Goal: Task Accomplishment & Management: Use online tool/utility

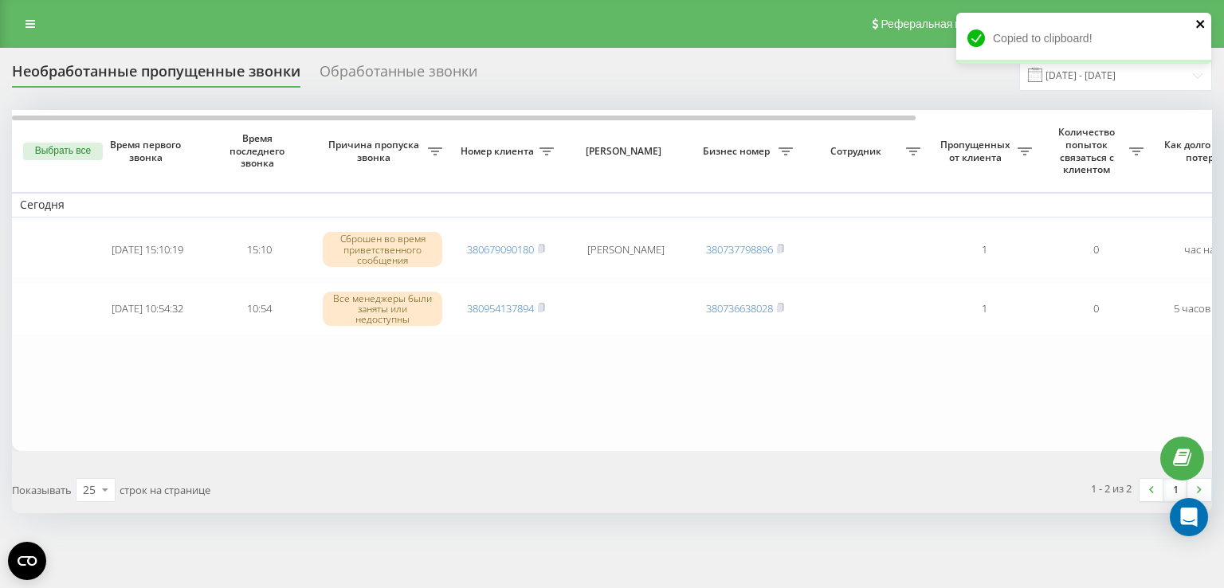
click at [1193, 27] on div "Copied to clipboard!" at bounding box center [1083, 38] width 255 height 51
click at [1202, 26] on icon "close" at bounding box center [1200, 24] width 8 height 8
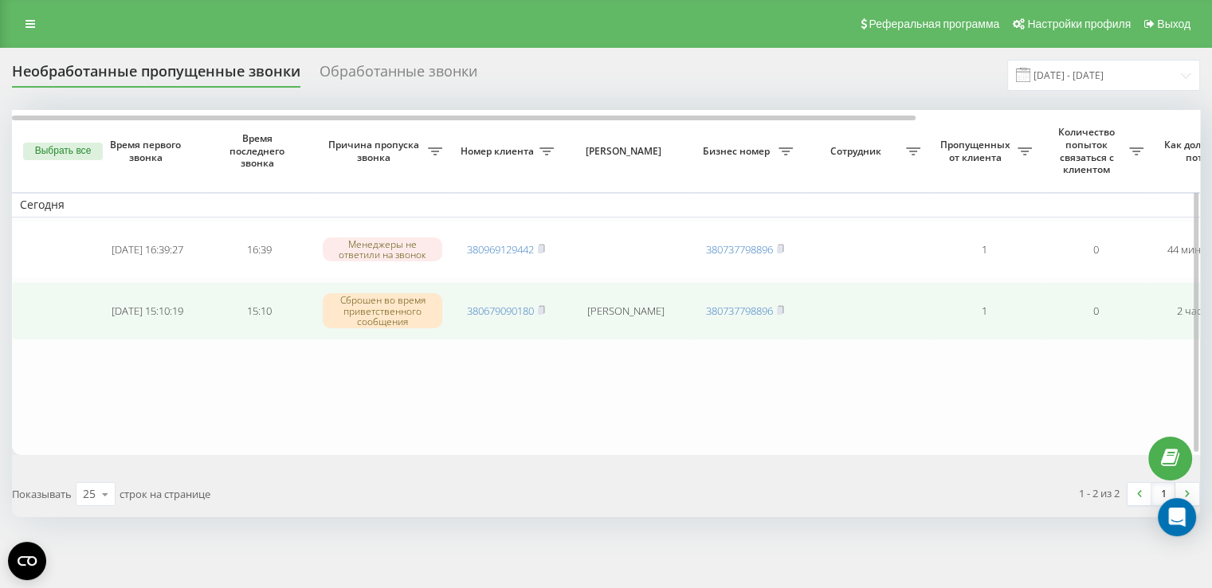
click at [539, 307] on span "380679090180" at bounding box center [506, 311] width 78 height 14
click at [542, 308] on rect at bounding box center [540, 311] width 5 height 7
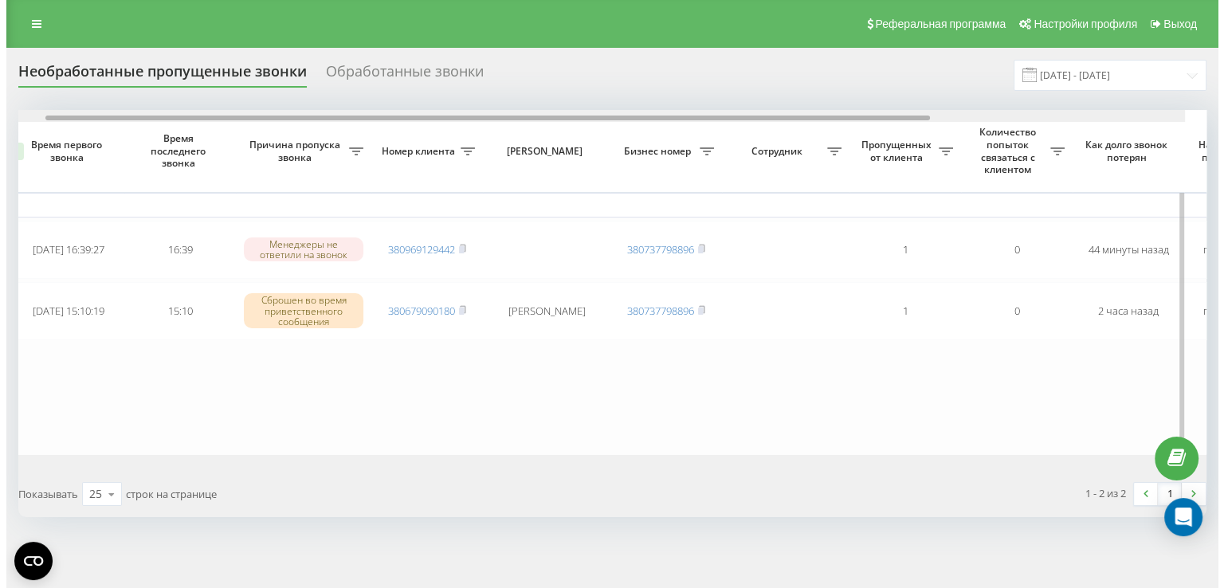
scroll to position [0, 405]
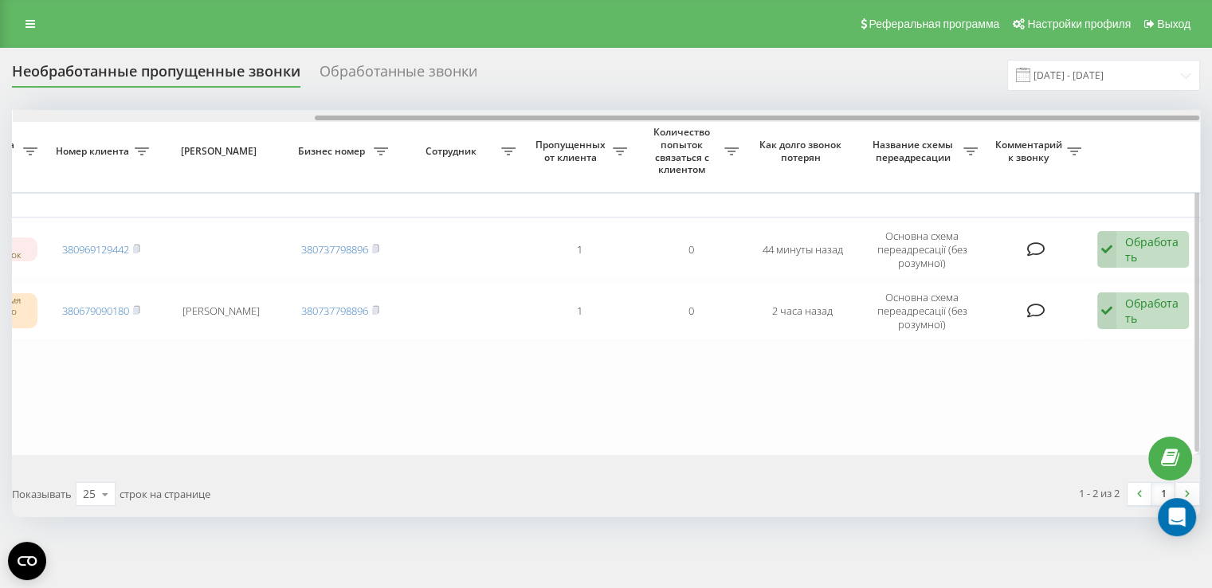
drag, startPoint x: 604, startPoint y: 117, endPoint x: 1140, endPoint y: 201, distance: 542.1
click at [1056, 156] on div "Выбрать все Время первого звонка Время последнего звонка [PERSON_NAME] пропуска…" at bounding box center [606, 282] width 1188 height 344
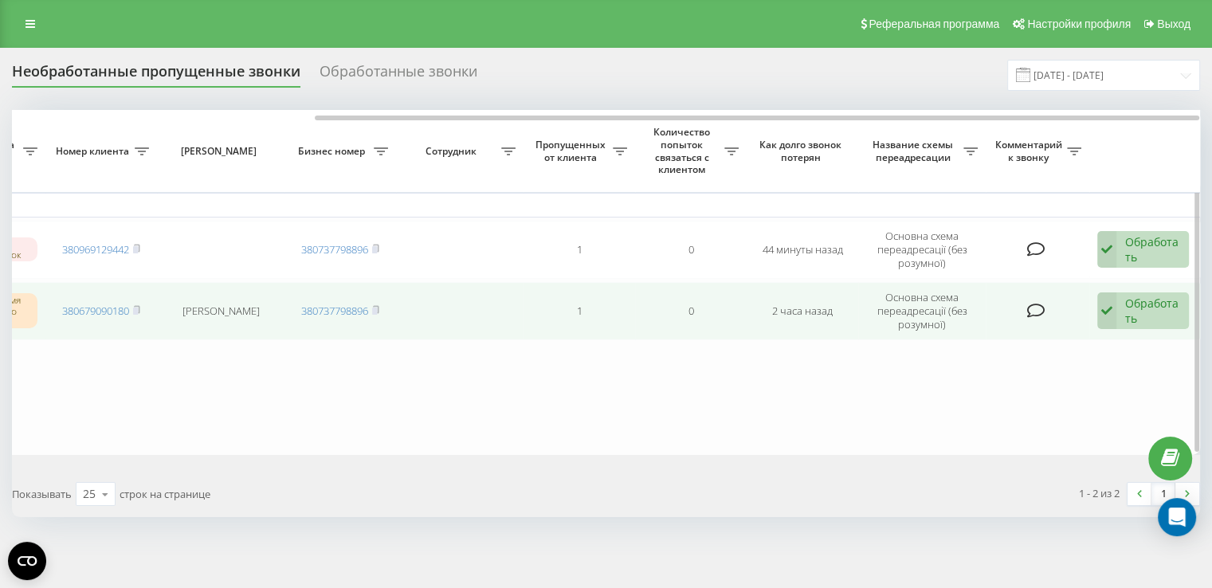
click at [1144, 301] on div "Обработать" at bounding box center [1152, 311] width 55 height 30
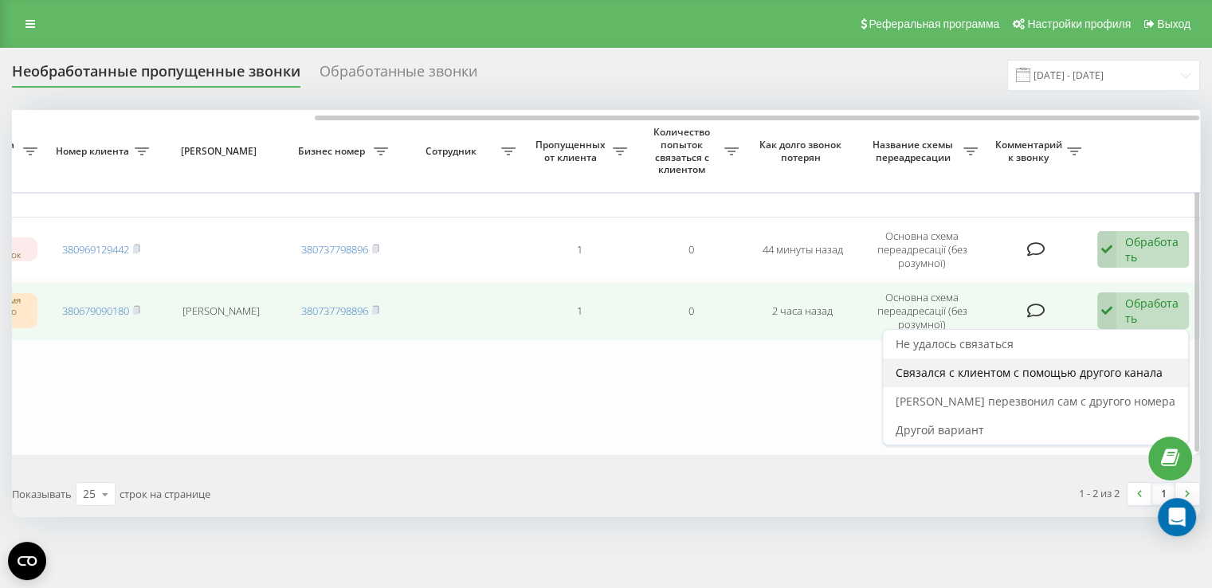
click at [1037, 381] on div "Связался с клиентом с помощью другого канала" at bounding box center [1035, 373] width 305 height 29
